Goal: Task Accomplishment & Management: Manage account settings

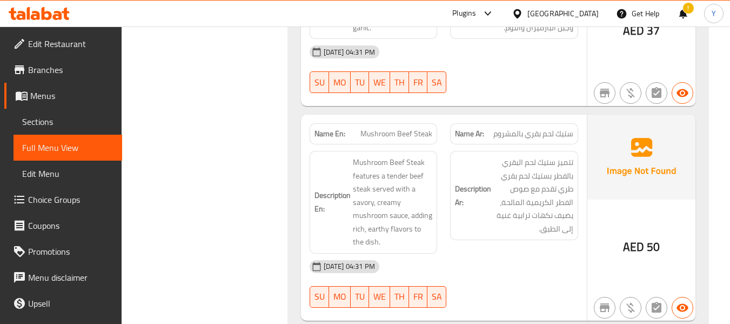
scroll to position [7064, 0]
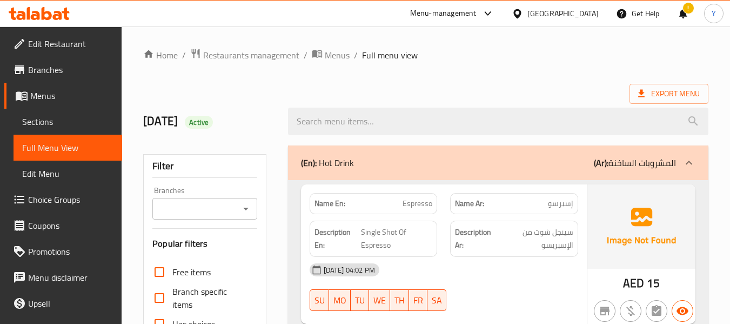
click at [484, 58] on ol "Home / Restaurants management / Menus / Full menu view" at bounding box center [425, 55] width 565 height 14
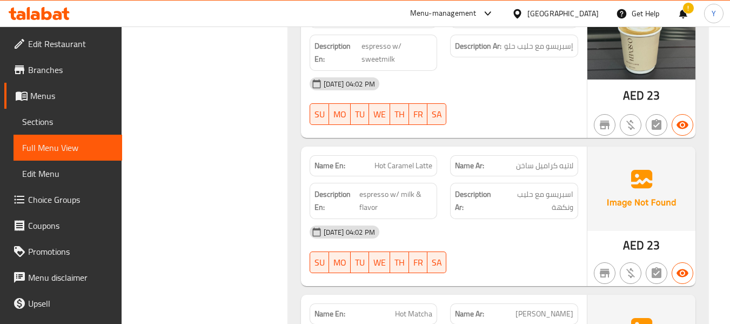
scroll to position [1253, 0]
drag, startPoint x: 0, startPoint y: 0, endPoint x: 484, endPoint y: 58, distance: 487.5
click at [484, 58] on div "Description Ar: إسبريسو مع حليب حلو" at bounding box center [514, 52] width 141 height 49
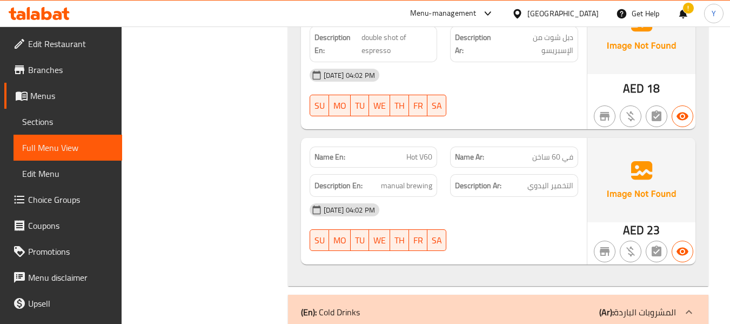
scroll to position [1729, 0]
click at [484, 61] on div "[DATE] 04:02 PM" at bounding box center [443, 74] width 281 height 26
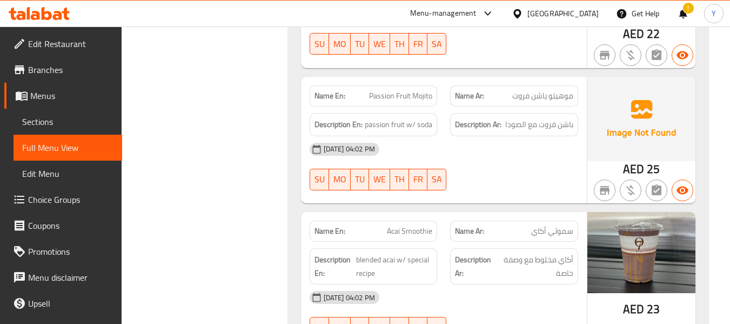
scroll to position [2874, 0]
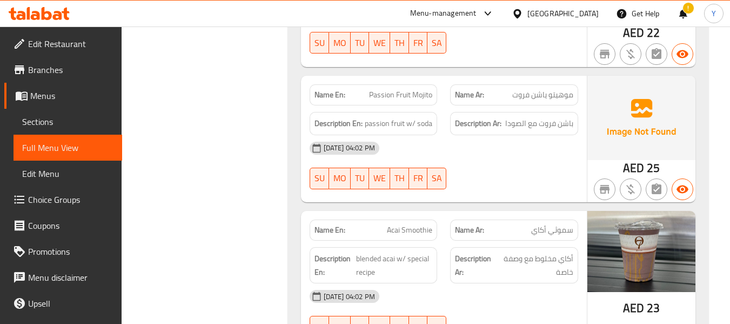
copy span "ياشن"
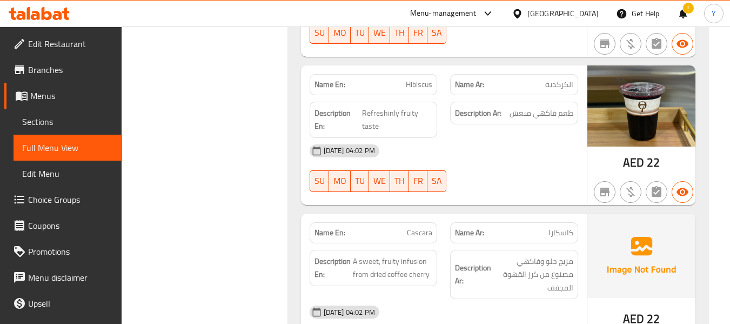
scroll to position [4883, 0]
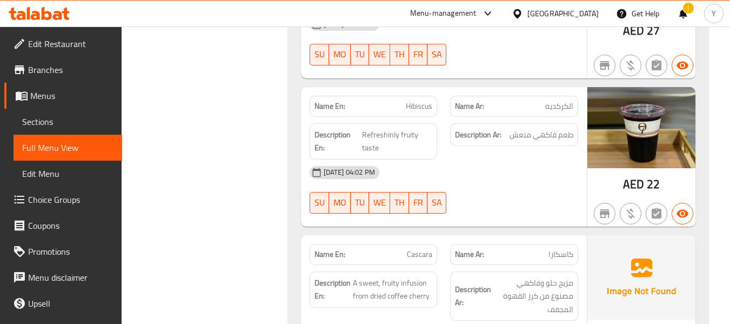
click at [419, 100] on span "Hibiscus" at bounding box center [419, 105] width 26 height 11
copy span "Hibiscus"
click at [419, 100] on span "Hibiscus" at bounding box center [419, 105] width 26 height 11
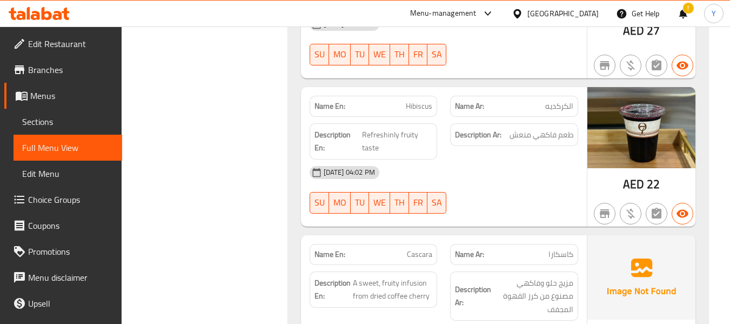
click at [380, 271] on div "Description En: A sweet, fruity infusion from dried coffee cherry" at bounding box center [374, 289] width 128 height 36
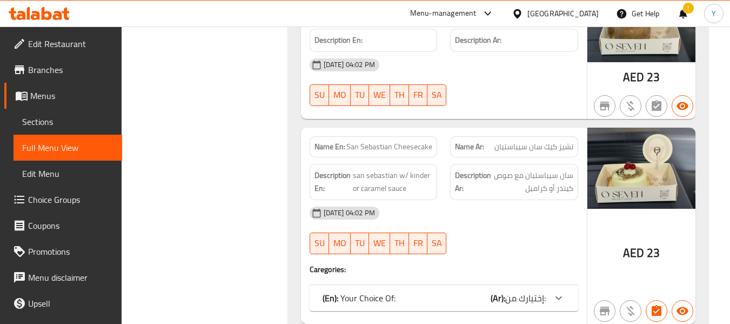
scroll to position [5380, 0]
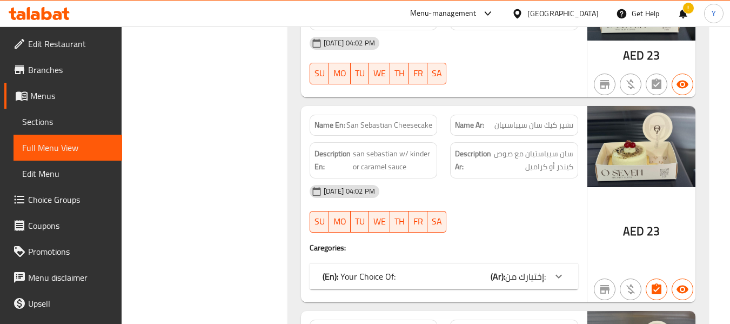
click at [380, 270] on p "(En): Your Choice Of:" at bounding box center [359, 276] width 73 height 13
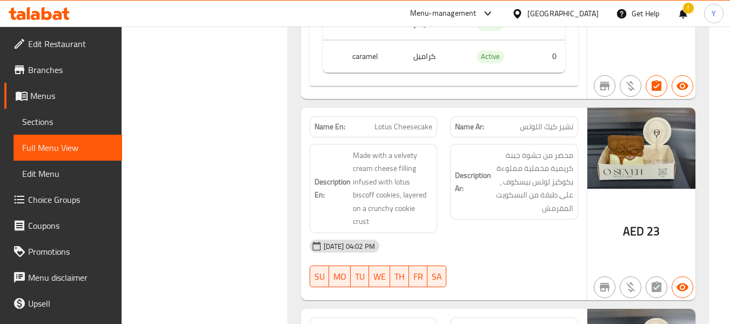
scroll to position [5726, 0]
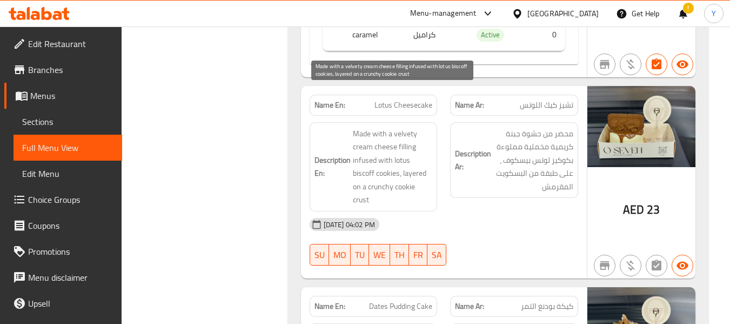
click at [384, 149] on span "Made with a velvety cream cheese filling infused with lotus biscoff cookies, la…" at bounding box center [393, 166] width 80 height 79
copy span "cookie"
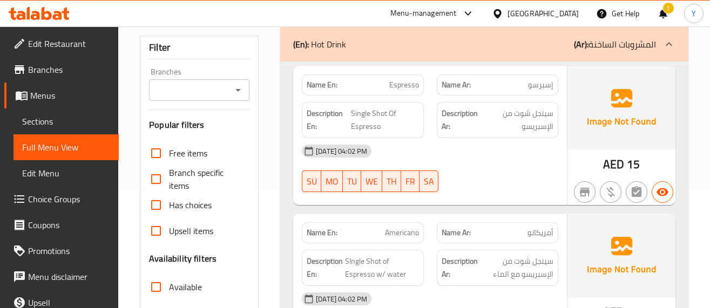
scroll to position [92, 0]
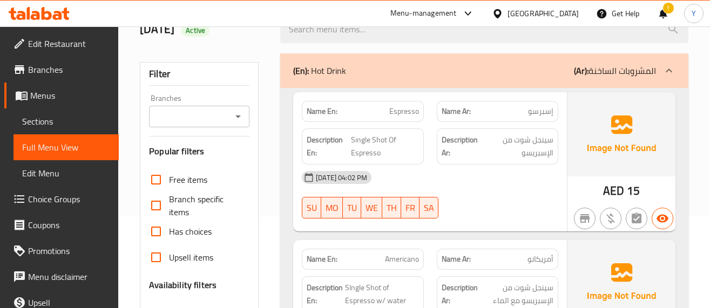
click at [467, 189] on div "[DATE] 04:02 PM" at bounding box center [430, 178] width 270 height 26
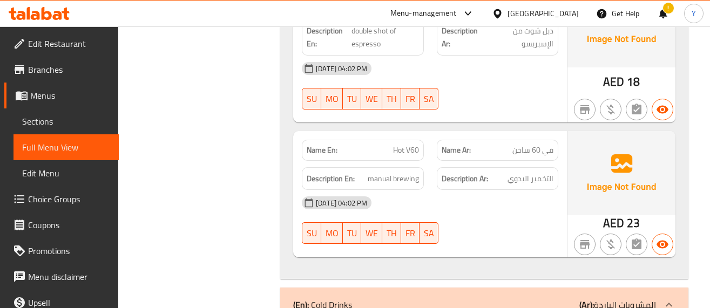
scroll to position [1756, 0]
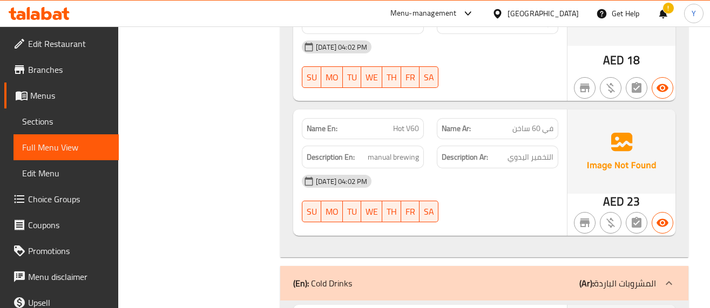
click at [530, 177] on div "[DATE] 04:02 PM" at bounding box center [430, 182] width 270 height 26
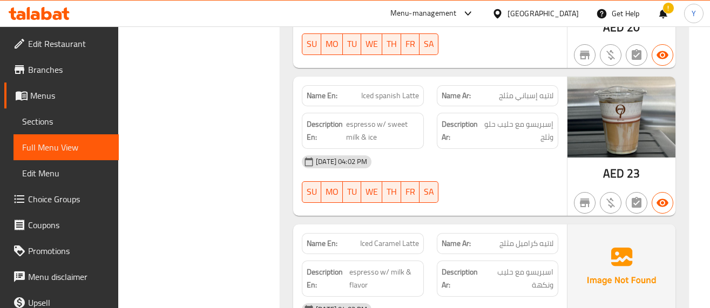
scroll to position [2296, 0]
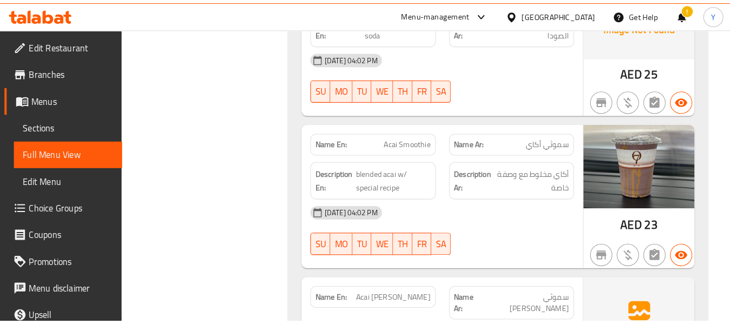
scroll to position [3274, 0]
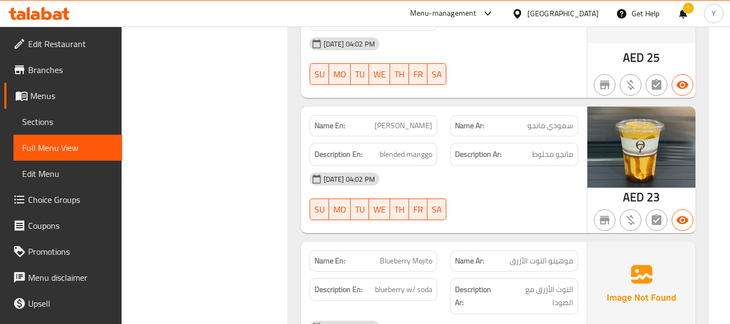
copy span "[PERSON_NAME]"
click at [209, 272] on div "Filter Branches Branches Popular filters Free items Branch specific items Has c…" at bounding box center [209, 293] width 144 height 6856
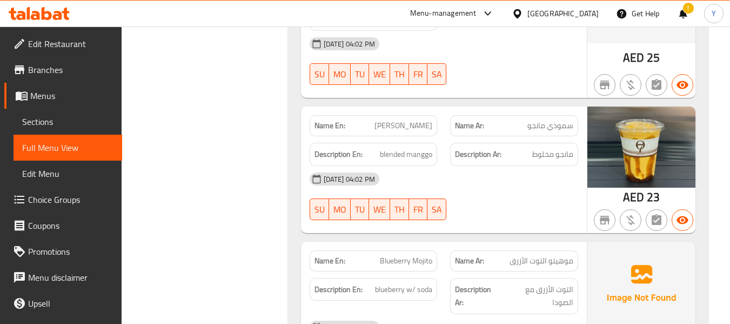
scroll to position [2945, 0]
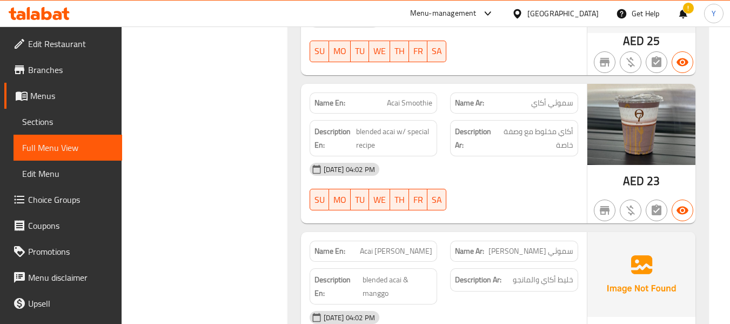
scroll to position [3096, 0]
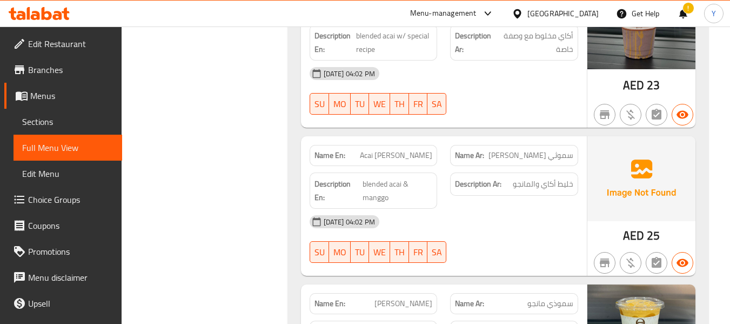
copy span "Acai [PERSON_NAME]"
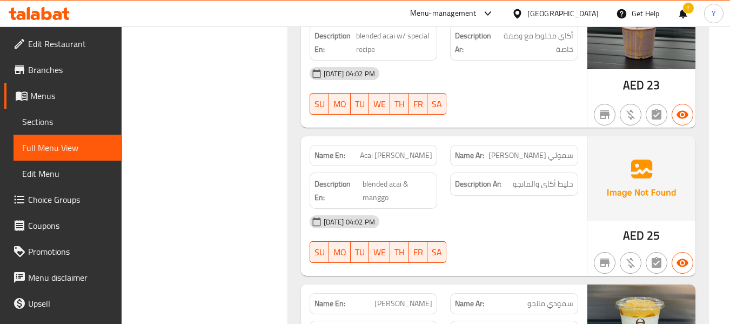
copy span "[PERSON_NAME]"
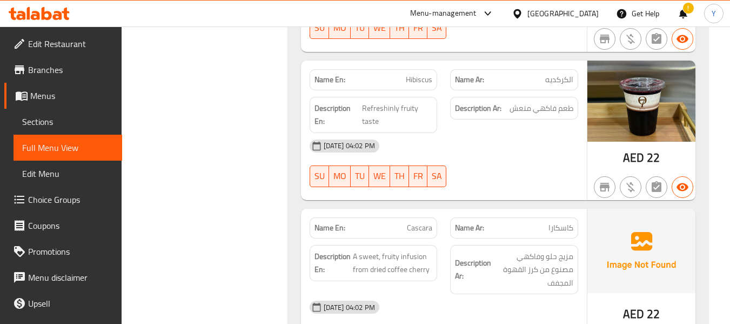
scroll to position [4811, 0]
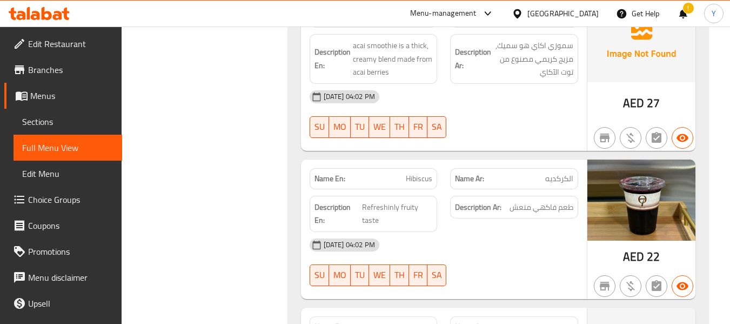
click at [427, 173] on span "Hibiscus" at bounding box center [419, 178] width 26 height 11
copy span "Hibiscus"
click at [427, 173] on span "Hibiscus" at bounding box center [419, 178] width 26 height 11
click at [59, 122] on span "Sections" at bounding box center [67, 121] width 91 height 13
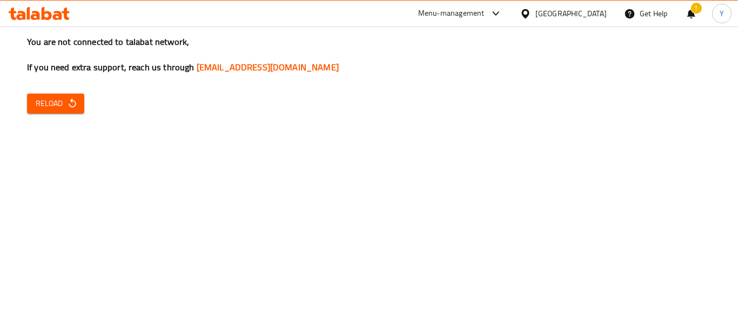
click at [76, 104] on icon "button" at bounding box center [72, 103] width 11 height 11
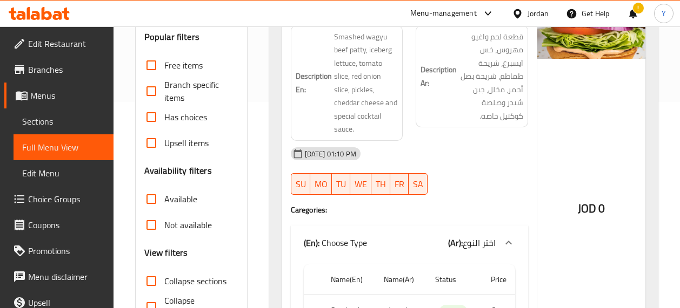
scroll to position [45, 0]
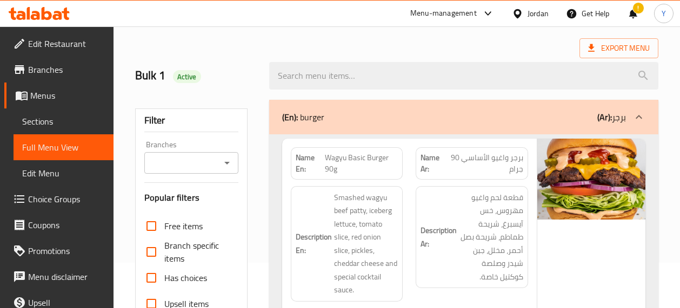
click at [514, 173] on span "برجر واغيو الأساسي 90 جرام" at bounding box center [484, 163] width 77 height 23
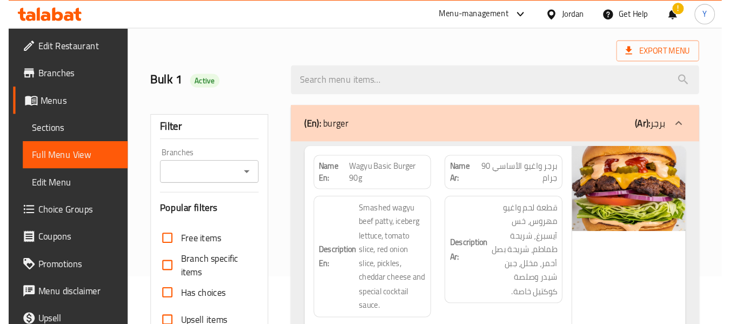
scroll to position [24, 0]
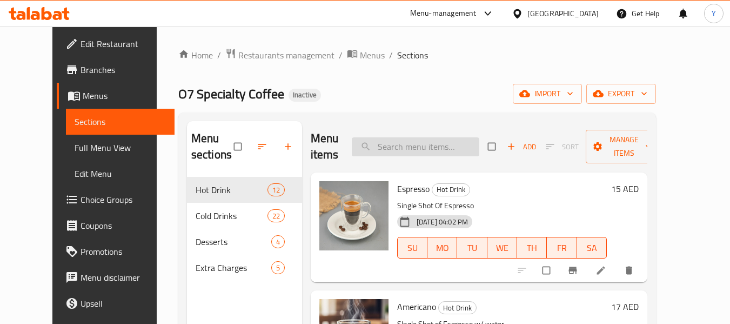
paste input "Hibiscus"
click at [442, 155] on input "Hibiscus" at bounding box center [415, 146] width 127 height 19
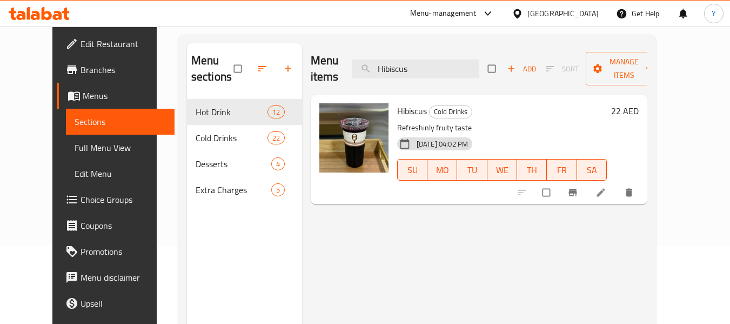
scroll to position [78, 0]
type input "Hibiscus"
click at [617, 192] on li at bounding box center [602, 191] width 30 height 17
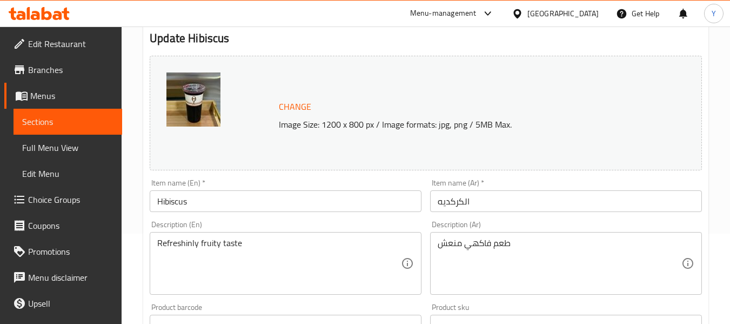
scroll to position [97, 0]
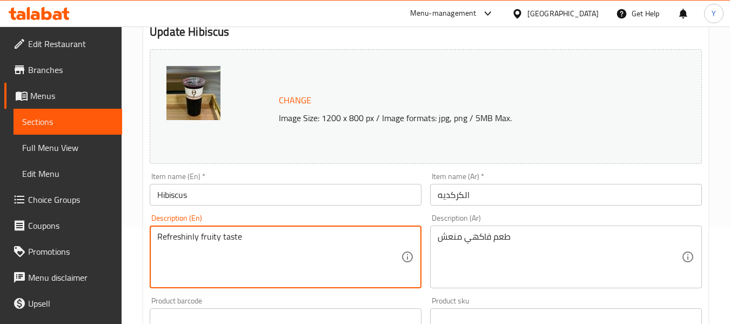
click at [329, 233] on textarea "Refreshinly fruity taste" at bounding box center [279, 256] width 244 height 51
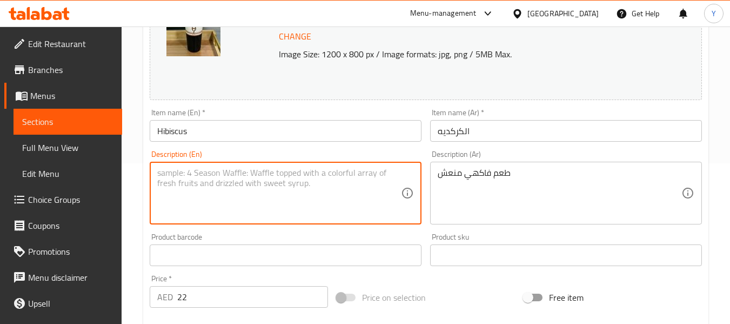
scroll to position [177, 0]
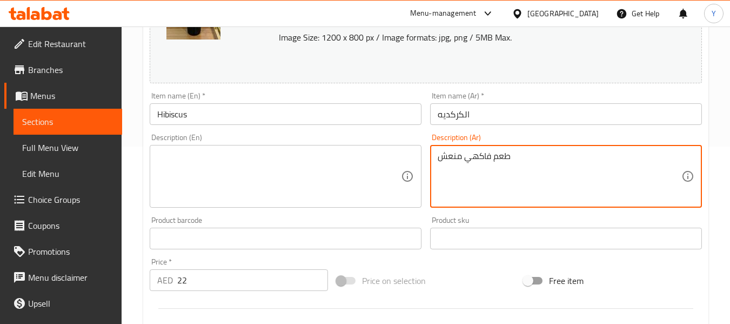
click at [585, 153] on textarea "طعم فاكهي منعش" at bounding box center [560, 176] width 244 height 51
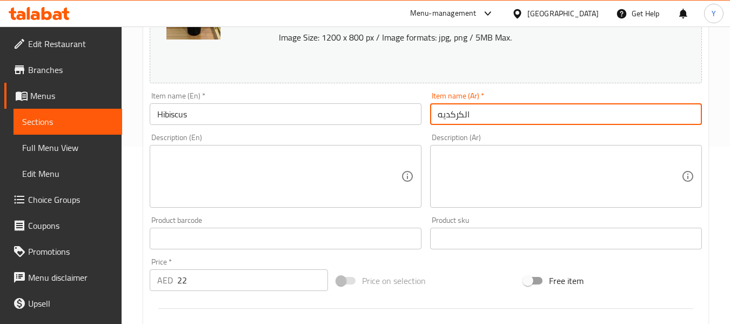
click at [583, 113] on input "الكركديه" at bounding box center [566, 114] width 272 height 22
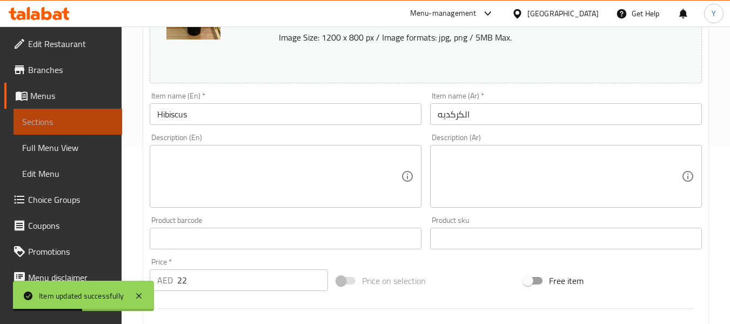
click at [92, 120] on span "Sections" at bounding box center [67, 121] width 91 height 13
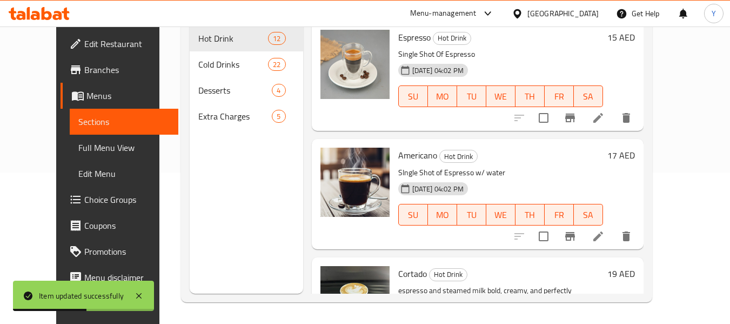
scroll to position [151, 0]
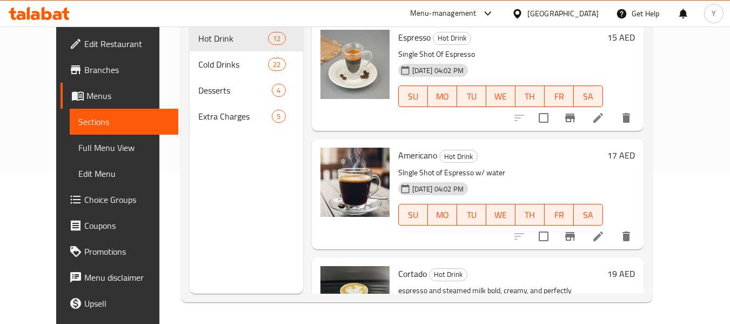
click at [200, 225] on div "Menu sections Hot Drink 12 Cold Drinks 22 Desserts 4 Extra Charges 5" at bounding box center [246, 132] width 113 height 324
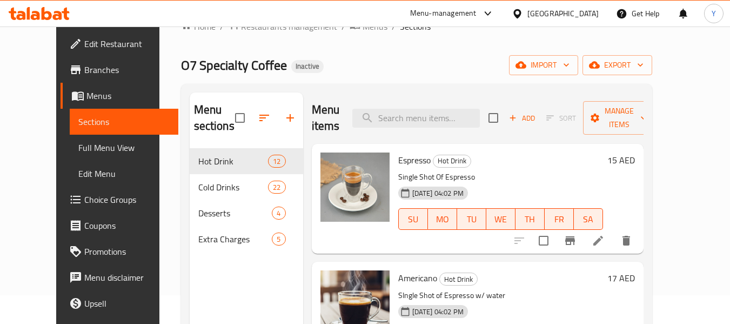
scroll to position [0, 0]
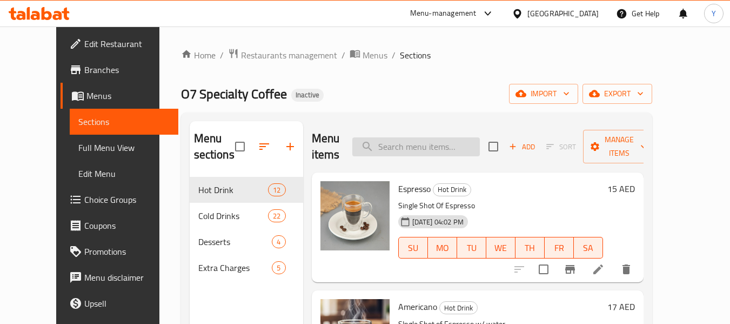
click at [467, 142] on input "search" at bounding box center [415, 146] width 127 height 19
paste input "Acai [PERSON_NAME]"
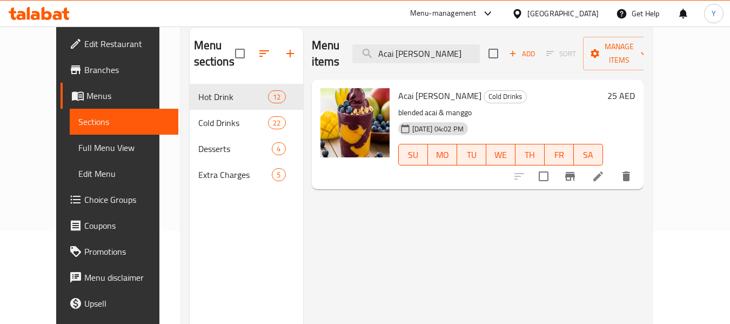
scroll to position [95, 0]
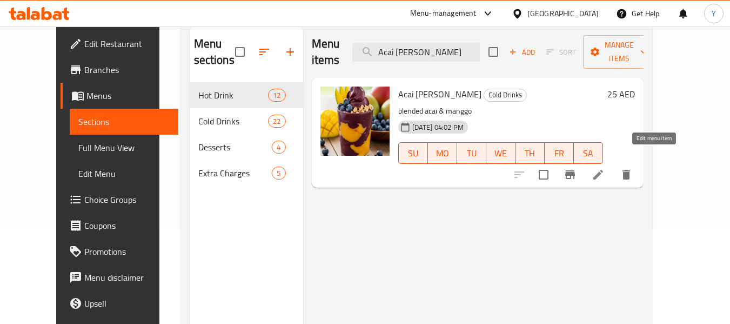
type input "Acai [PERSON_NAME]"
click at [603, 170] on icon at bounding box center [598, 175] width 10 height 10
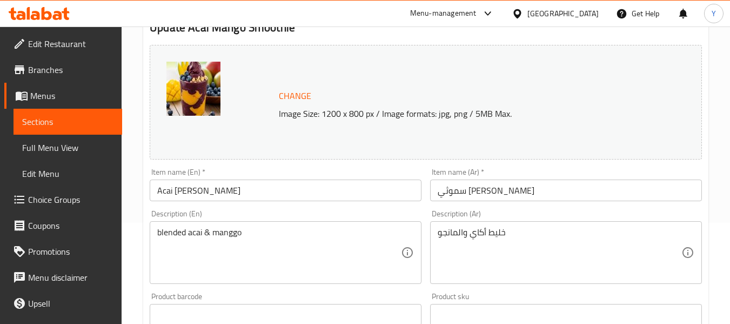
scroll to position [120, 0]
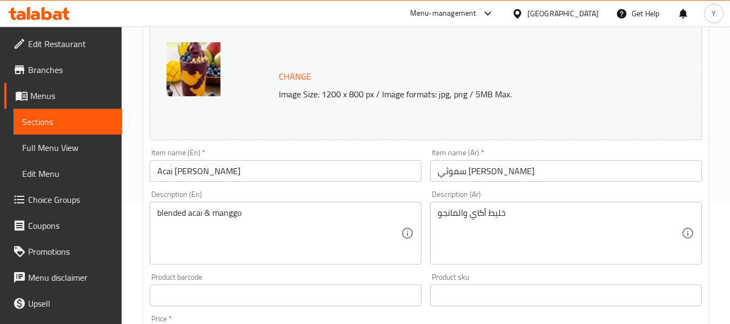
click at [295, 200] on div "Description (En) blended acai & manggo Description (En)" at bounding box center [286, 227] width 272 height 74
drag, startPoint x: 295, startPoint y: 200, endPoint x: 306, endPoint y: 210, distance: 14.6
click at [306, 210] on div "Description (En) blended acai & manggo Description (En)" at bounding box center [286, 227] width 272 height 74
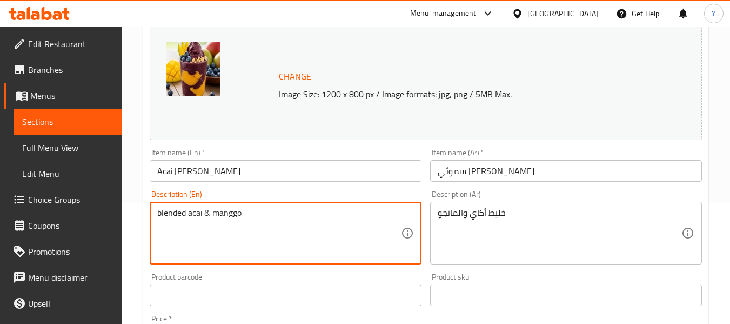
click at [306, 210] on textarea "blended acai & manggo" at bounding box center [279, 232] width 244 height 51
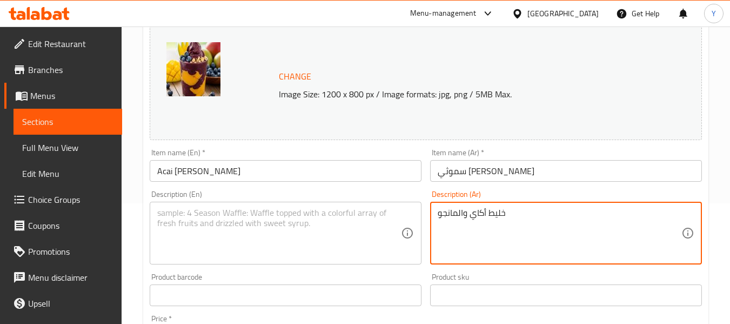
click at [474, 211] on textarea "خليط أكاي والمانجو" at bounding box center [560, 232] width 244 height 51
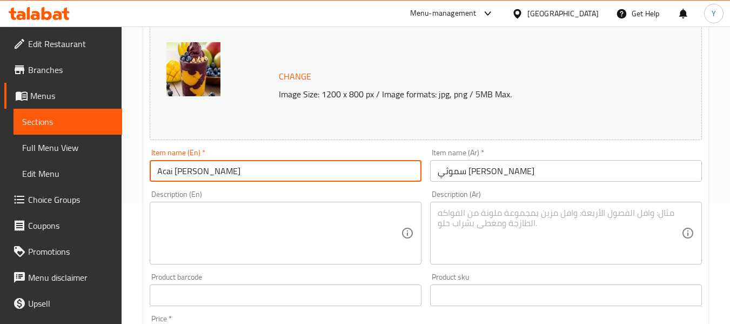
click at [389, 172] on input "Acai [PERSON_NAME]" at bounding box center [286, 171] width 272 height 22
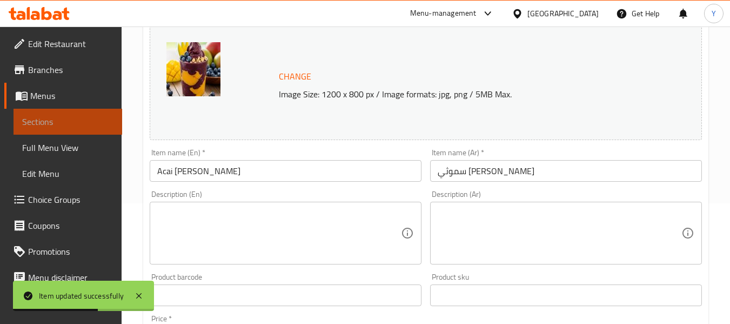
click at [93, 119] on span "Sections" at bounding box center [67, 121] width 91 height 13
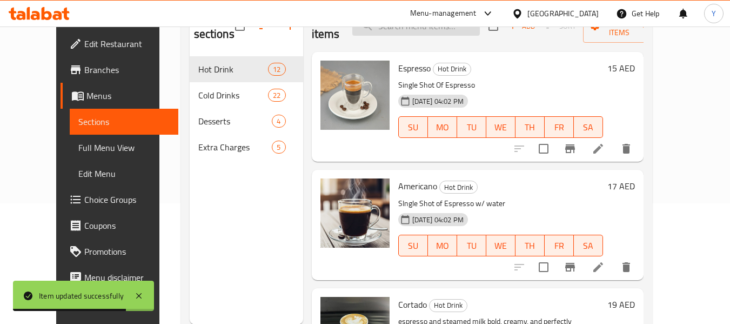
click at [435, 27] on input "search" at bounding box center [415, 26] width 127 height 19
paste input "Hibiscus Mango Smoothi"
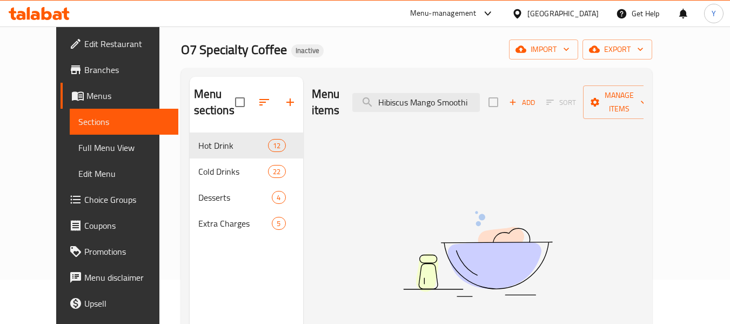
scroll to position [36, 0]
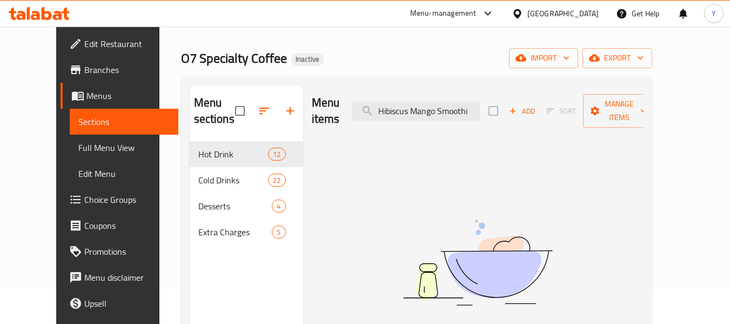
drag, startPoint x: 431, startPoint y: 99, endPoint x: 331, endPoint y: 103, distance: 99.5
click at [331, 103] on div "Menu items Hibiscus Mango Smoothi Add Sort Manage items" at bounding box center [478, 110] width 332 height 51
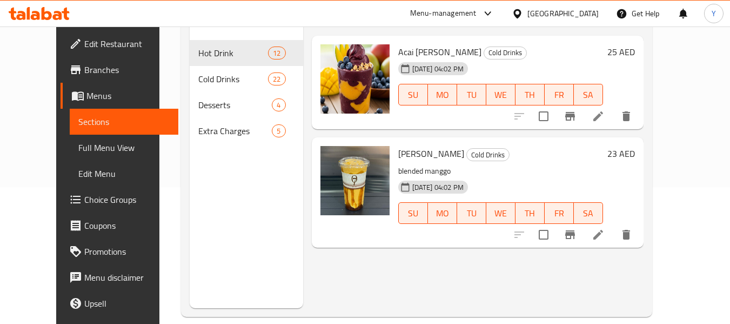
scroll to position [151, 0]
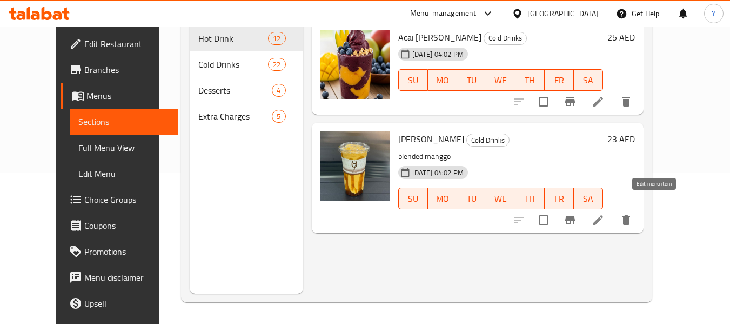
type input "Mango Smoothi"
click at [603, 215] on icon at bounding box center [598, 220] width 10 height 10
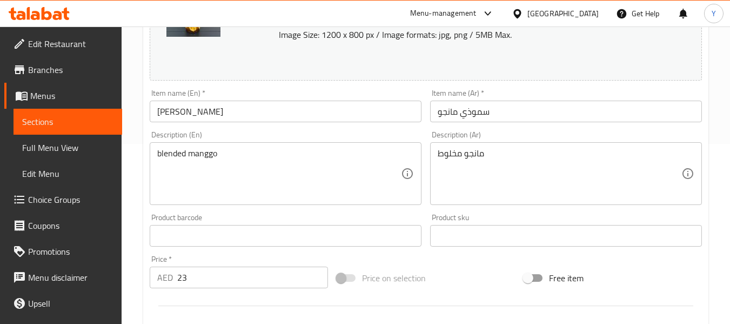
scroll to position [197, 0]
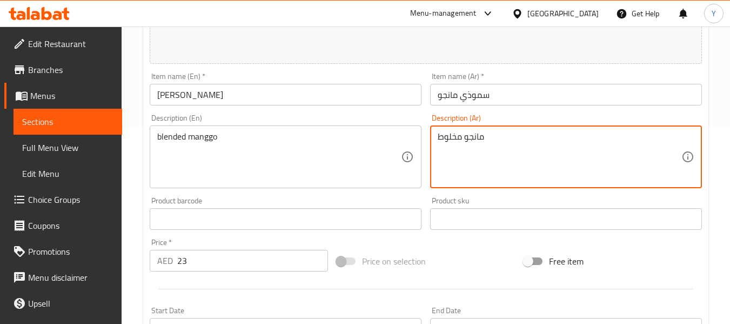
click at [628, 132] on textarea "مانجو مخلوط" at bounding box center [560, 156] width 244 height 51
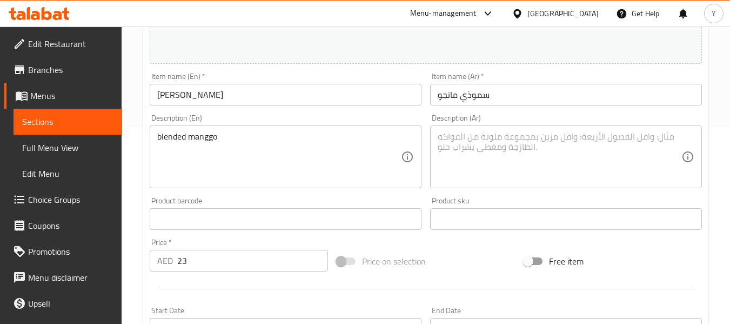
click at [395, 129] on div "blended manggo Description (En)" at bounding box center [286, 156] width 272 height 63
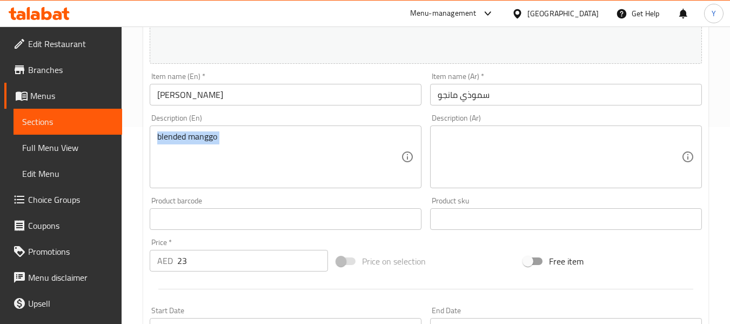
click at [395, 129] on div "blended manggo Description (En)" at bounding box center [286, 156] width 272 height 63
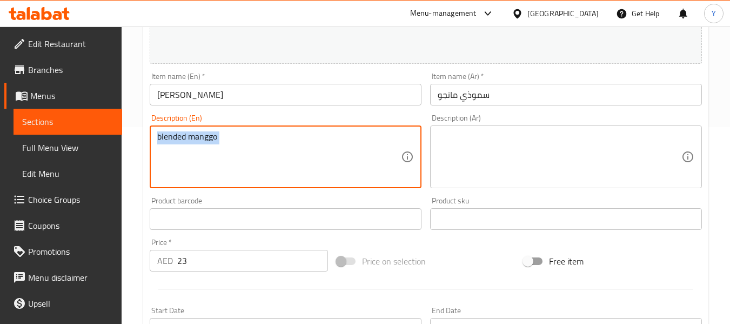
click at [395, 129] on div "blended manggo Description (En)" at bounding box center [286, 156] width 272 height 63
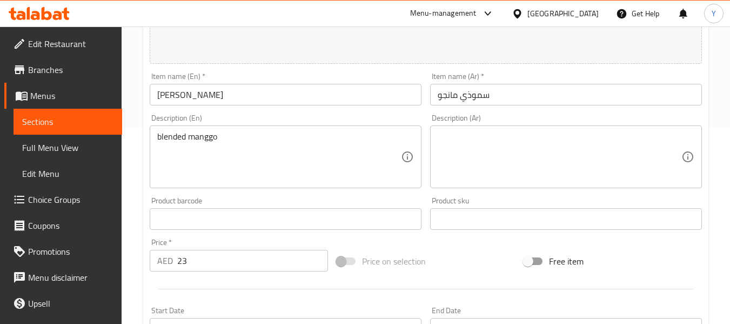
click at [395, 129] on div "blended manggo Description (En)" at bounding box center [286, 156] width 272 height 63
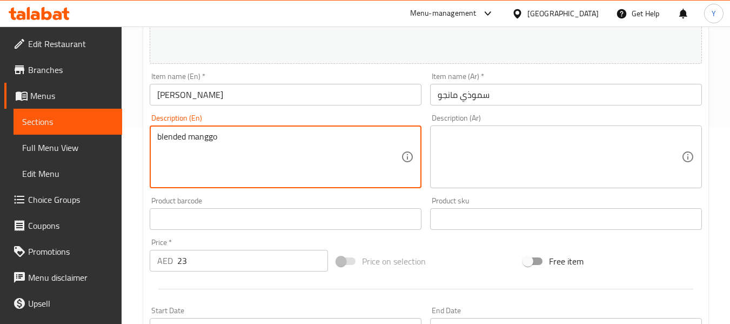
click at [395, 129] on div "blended manggo Description (En)" at bounding box center [286, 156] width 272 height 63
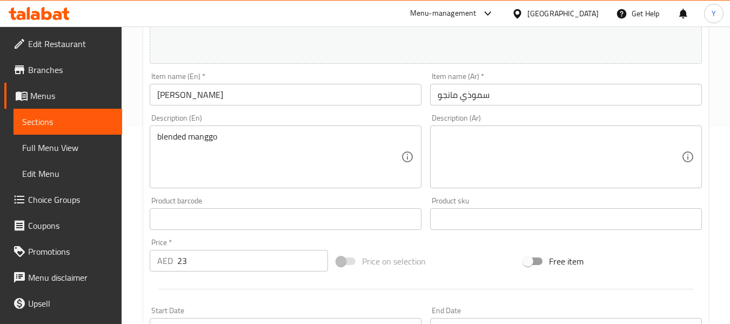
drag, startPoint x: 395, startPoint y: 129, endPoint x: 163, endPoint y: 126, distance: 231.8
click at [163, 126] on div "blended manggo Description (En)" at bounding box center [286, 156] width 272 height 63
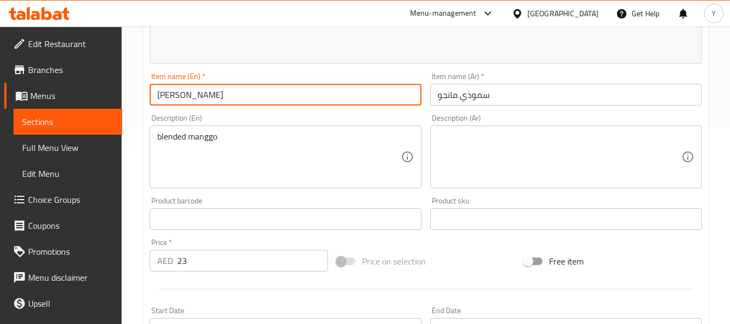
click at [188, 96] on input "[PERSON_NAME]" at bounding box center [286, 95] width 272 height 22
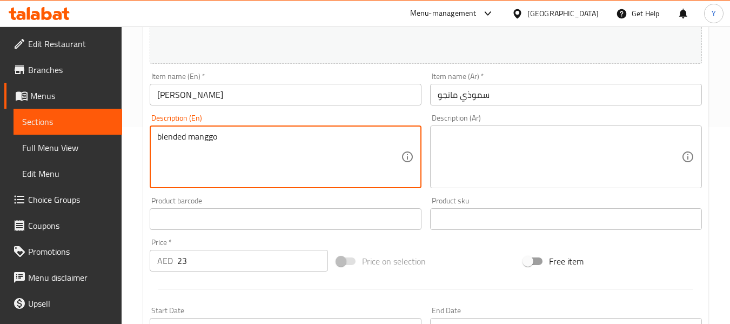
click at [356, 144] on textarea "blended manggo" at bounding box center [279, 156] width 244 height 51
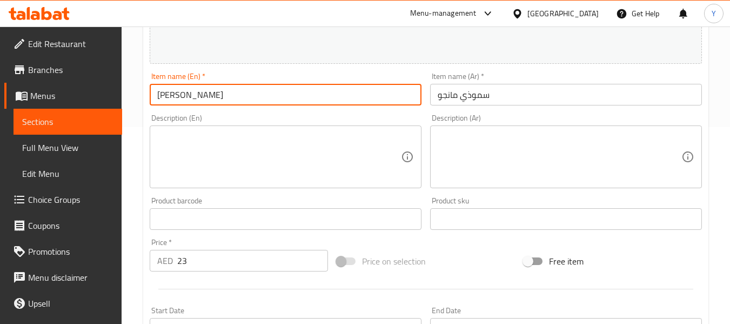
click at [376, 92] on input "[PERSON_NAME]" at bounding box center [286, 95] width 272 height 22
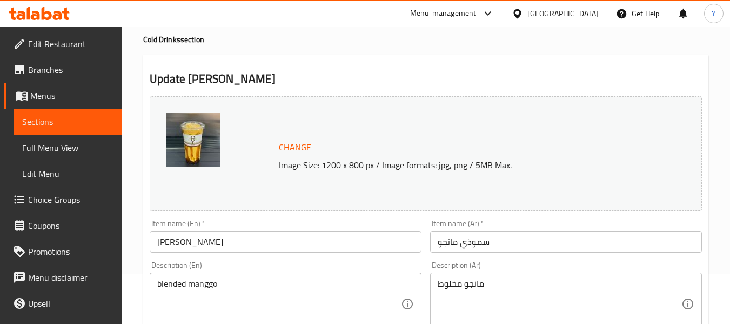
scroll to position [51, 0]
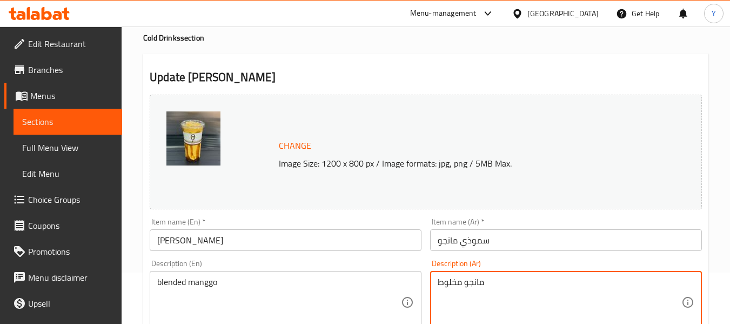
click at [495, 281] on textarea "مانجو مخلوط" at bounding box center [560, 302] width 244 height 51
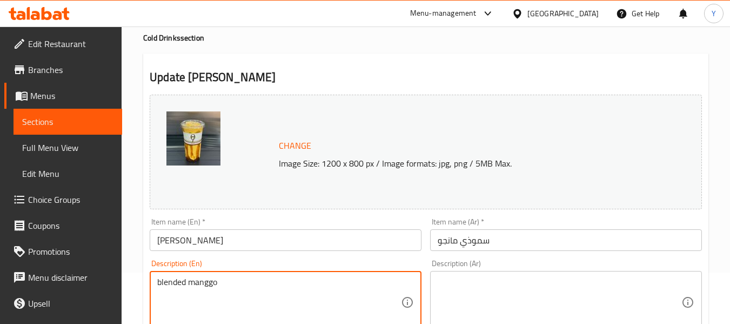
click at [276, 288] on textarea "blended manggo" at bounding box center [279, 302] width 244 height 51
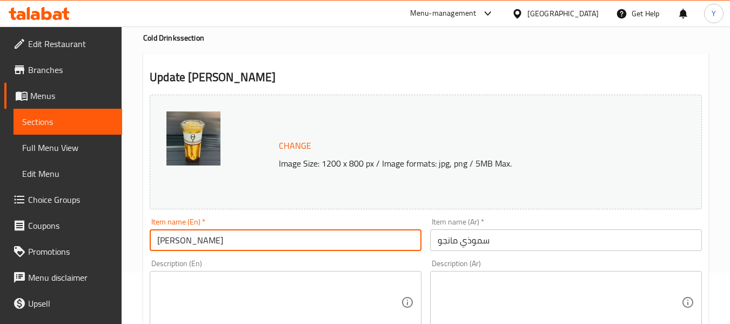
click at [267, 241] on input "[PERSON_NAME]" at bounding box center [286, 240] width 272 height 22
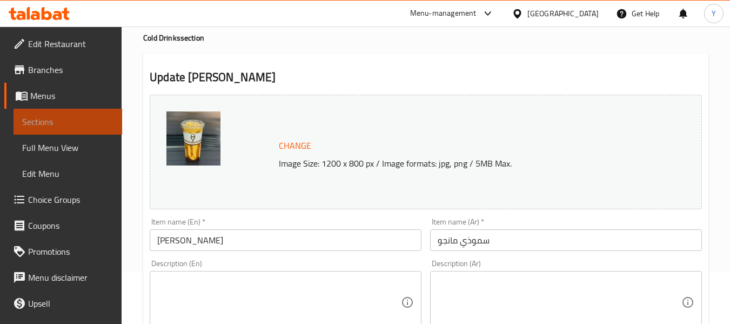
click at [79, 123] on span "Sections" at bounding box center [67, 121] width 91 height 13
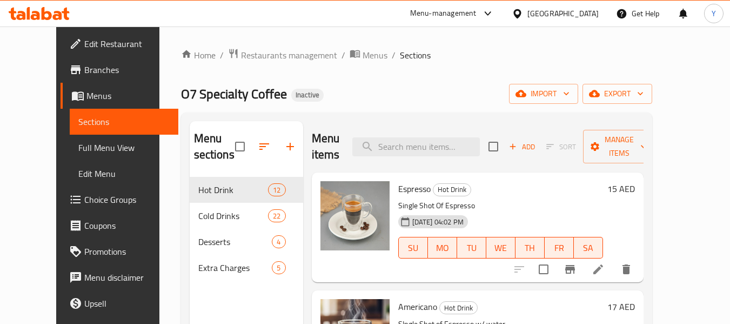
click at [262, 298] on div "Menu sections Hot Drink 12 Cold Drinks 22 Desserts 4 Extra Charges 5" at bounding box center [246, 283] width 113 height 324
click at [340, 158] on h2 "Menu items" at bounding box center [326, 146] width 28 height 32
drag, startPoint x: 350, startPoint y: 158, endPoint x: 317, endPoint y: 116, distance: 53.5
click at [317, 116] on div "Menu sections Hot Drink 12 Cold Drinks 22 Desserts 4 Extra Charges 5 Menu items…" at bounding box center [416, 282] width 471 height 341
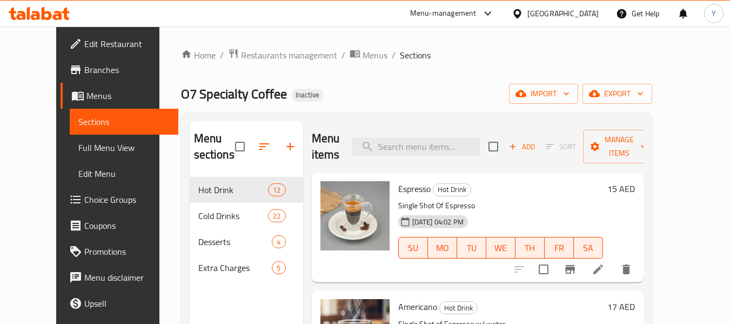
click at [275, 110] on div "Home / Restaurants management / Menus / Sections O7 Specialty Coffee Inactive i…" at bounding box center [416, 250] width 471 height 405
click at [408, 149] on input "search" at bounding box center [415, 146] width 127 height 19
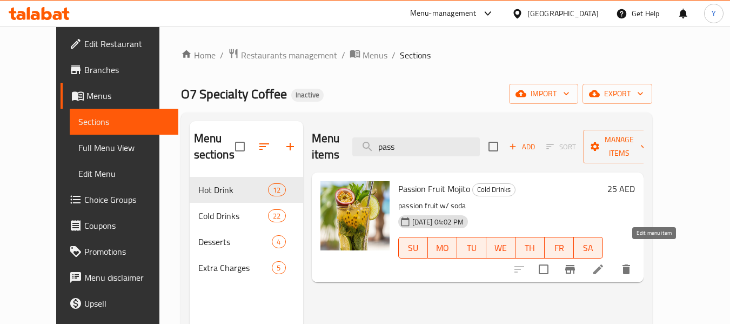
type input "pass"
click at [604, 263] on icon at bounding box center [598, 269] width 13 height 13
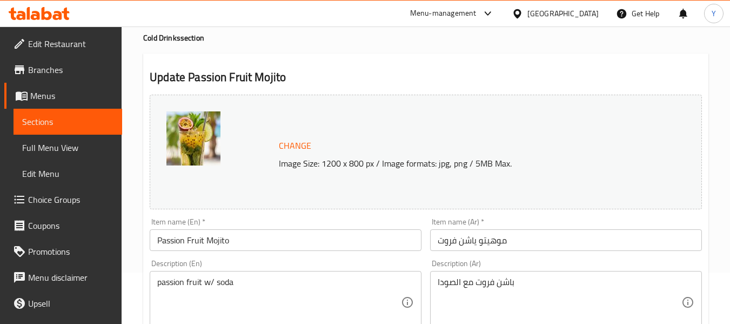
scroll to position [55, 0]
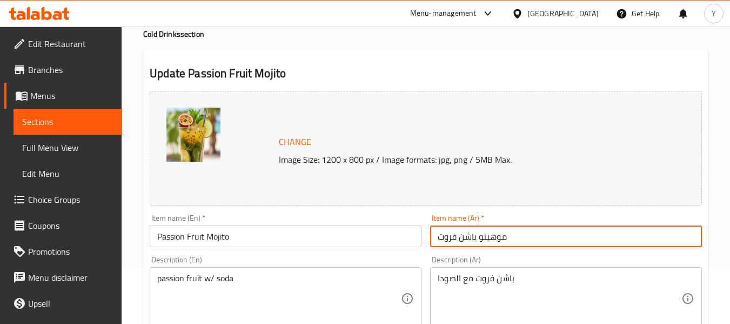
click at [476, 239] on input "موهيتو ياشن فروت" at bounding box center [566, 236] width 272 height 22
type input "موهيتو باشن فروت"
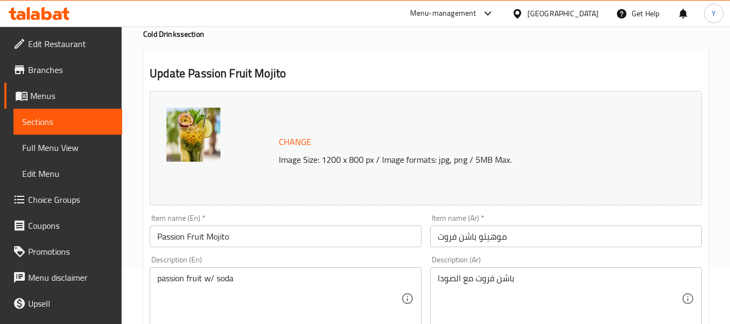
click at [90, 113] on link "Sections" at bounding box center [68, 122] width 109 height 26
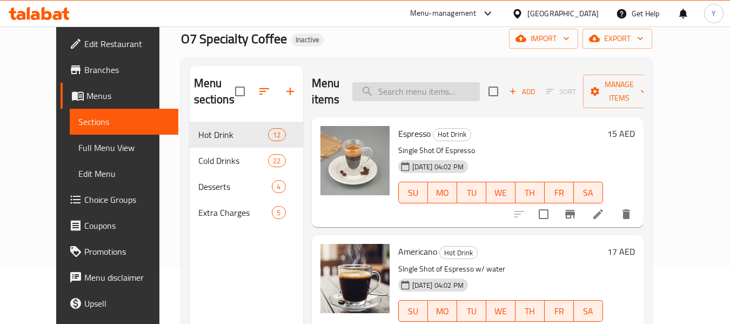
click at [452, 95] on input "search" at bounding box center [415, 91] width 127 height 19
paste input "cookie"
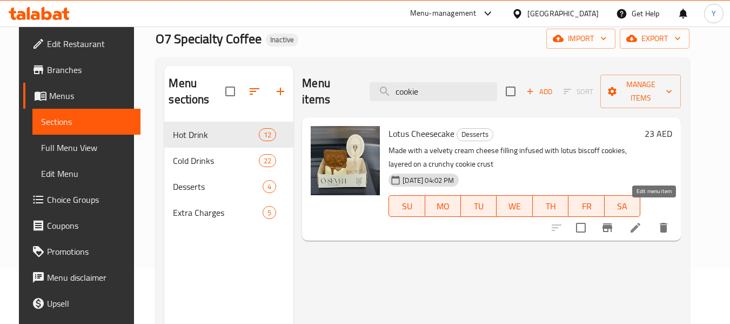
type input "cookie"
click at [642, 221] on icon at bounding box center [635, 227] width 13 height 13
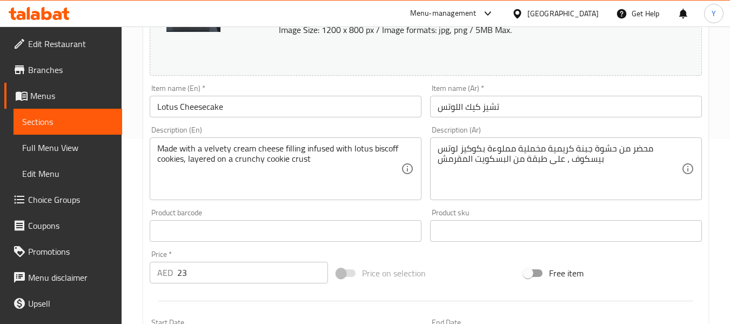
scroll to position [184, 0]
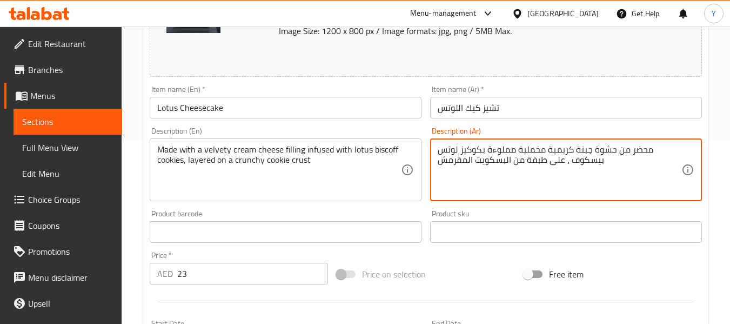
drag, startPoint x: 505, startPoint y: 158, endPoint x: 477, endPoint y: 158, distance: 27.6
type textarea "محضر من حشوة جبنة كريمية مخملية مملوءة بكوكيز لوتس بيسكوف ، على طبقة من الكوكيز…"
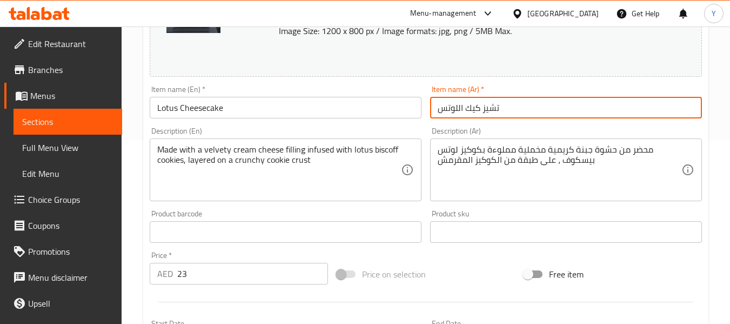
click at [535, 105] on input "تشيز كيك اللوتس" at bounding box center [566, 108] width 272 height 22
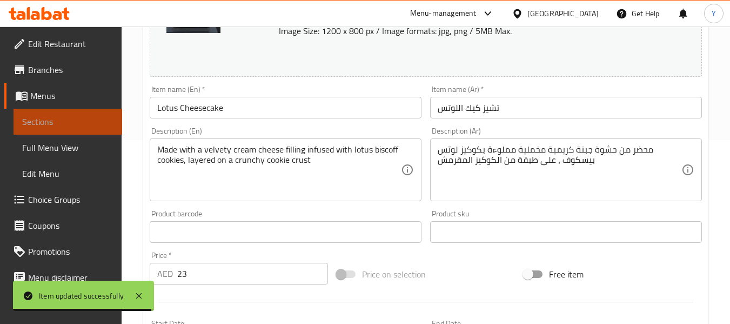
click at [83, 128] on link "Sections" at bounding box center [68, 122] width 109 height 26
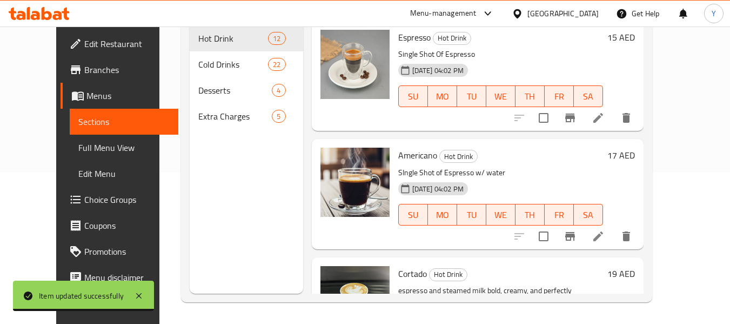
scroll to position [151, 0]
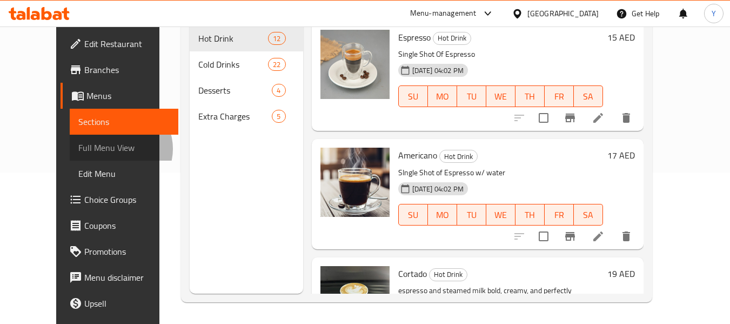
click at [78, 149] on span "Full Menu View" at bounding box center [123, 147] width 91 height 13
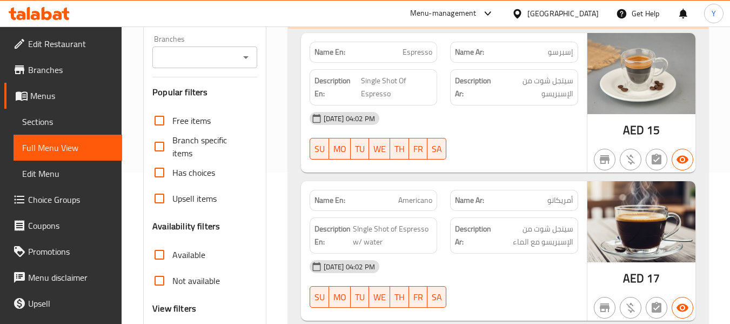
scroll to position [434, 0]
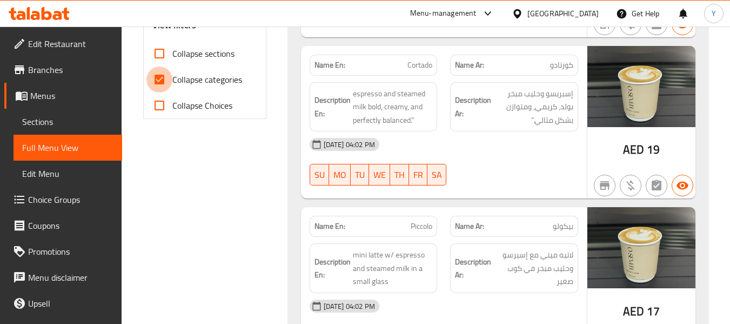
click at [162, 80] on input "Collapse categories" at bounding box center [159, 79] width 26 height 26
checkbox input "false"
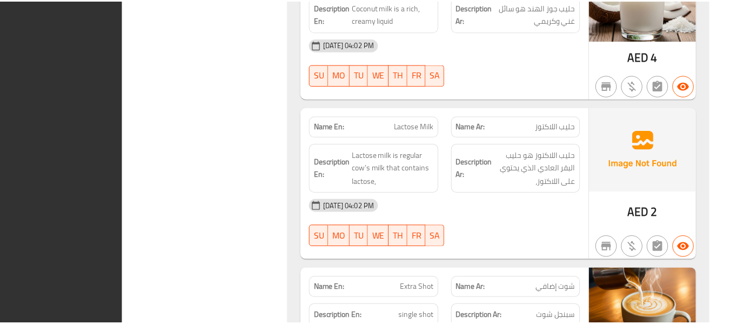
scroll to position [6565, 0]
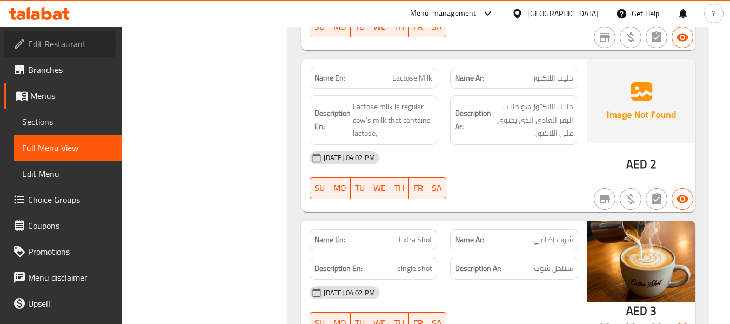
click at [59, 44] on span "Edit Restaurant" at bounding box center [70, 43] width 85 height 13
